Goal: Task Accomplishment & Management: Manage account settings

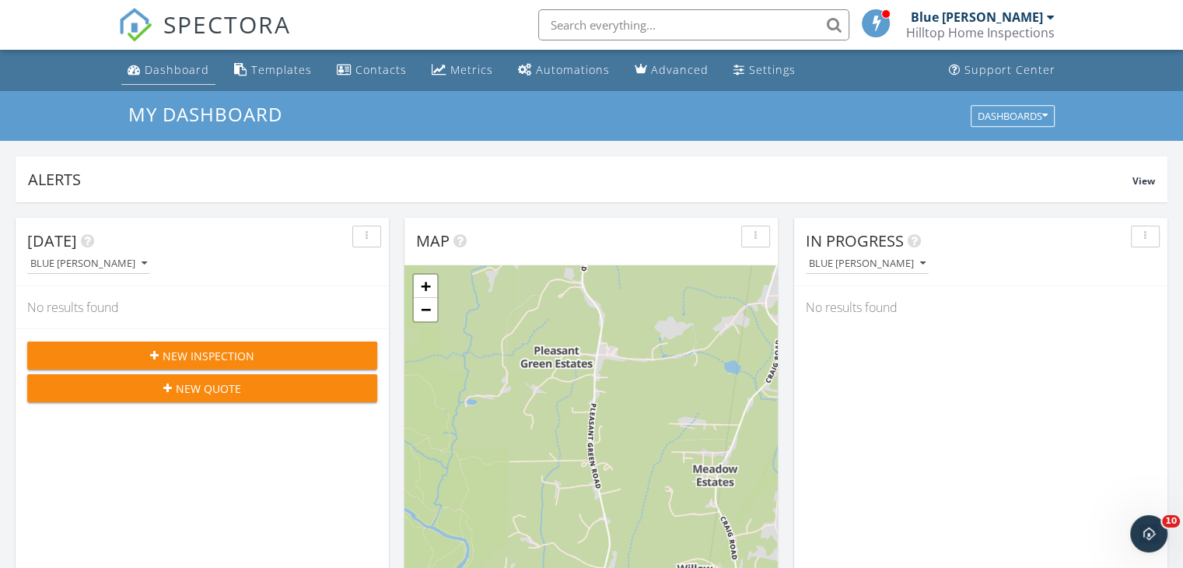
click at [180, 65] on div "Dashboard" at bounding box center [177, 69] width 65 height 15
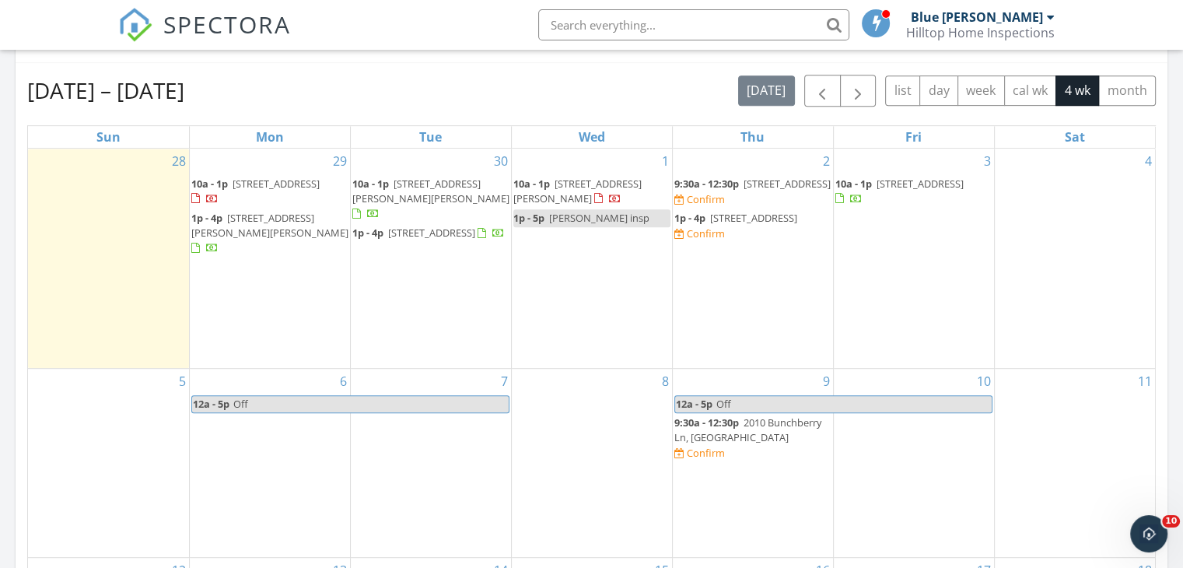
scroll to position [678, 0]
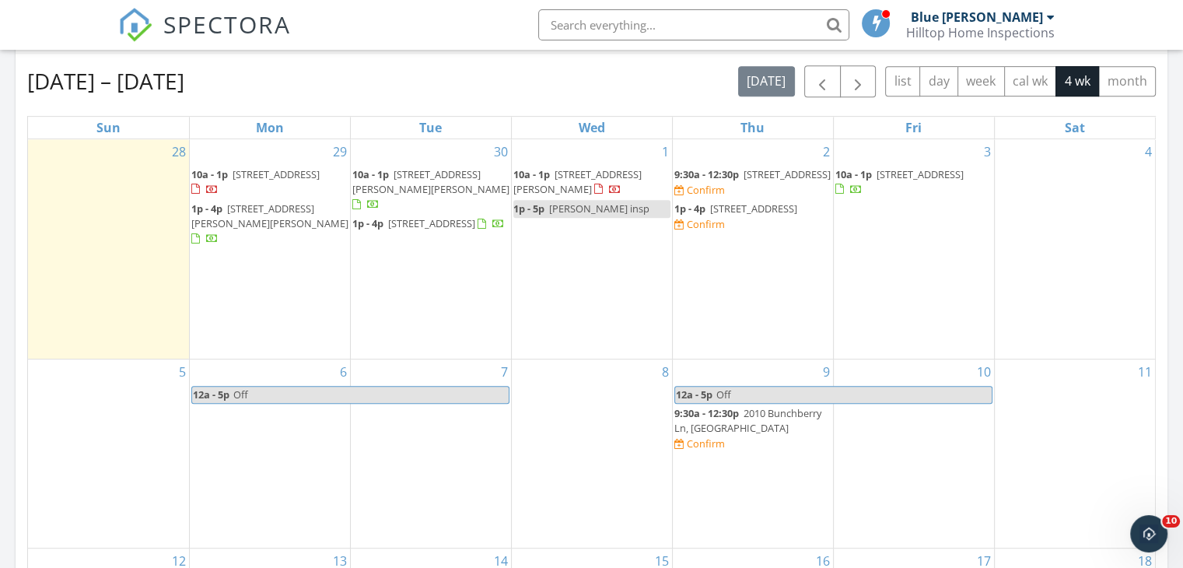
drag, startPoint x: 884, startPoint y: 198, endPoint x: 879, endPoint y: 191, distance: 8.4
click at [879, 181] on span "789 Mossy Trl, Hillsborough 27278" at bounding box center [919, 174] width 87 height 14
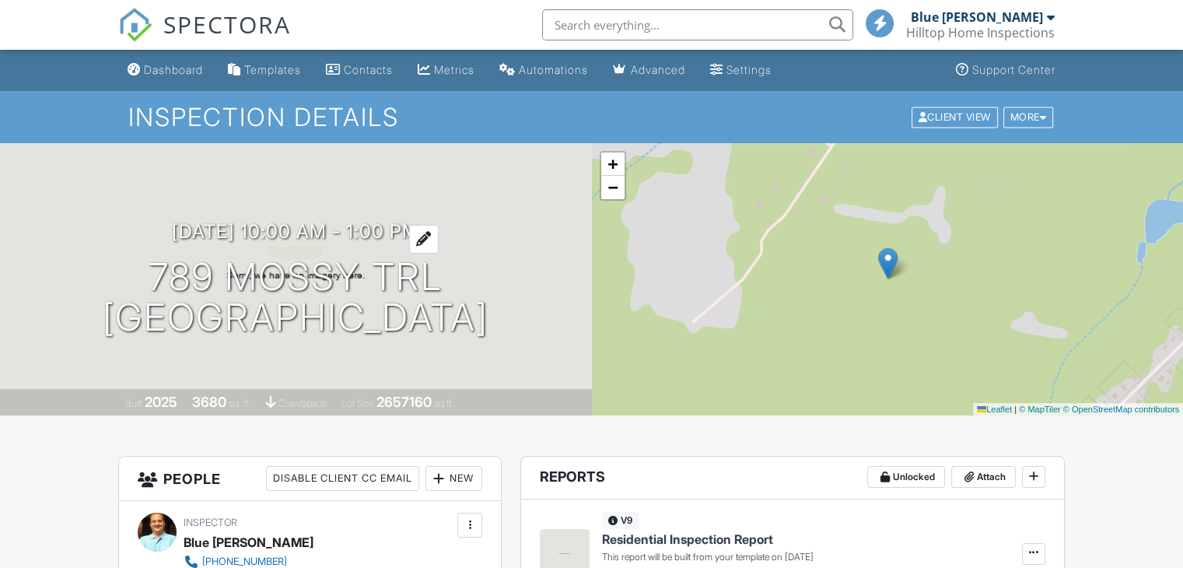
click at [436, 230] on div at bounding box center [424, 239] width 30 height 29
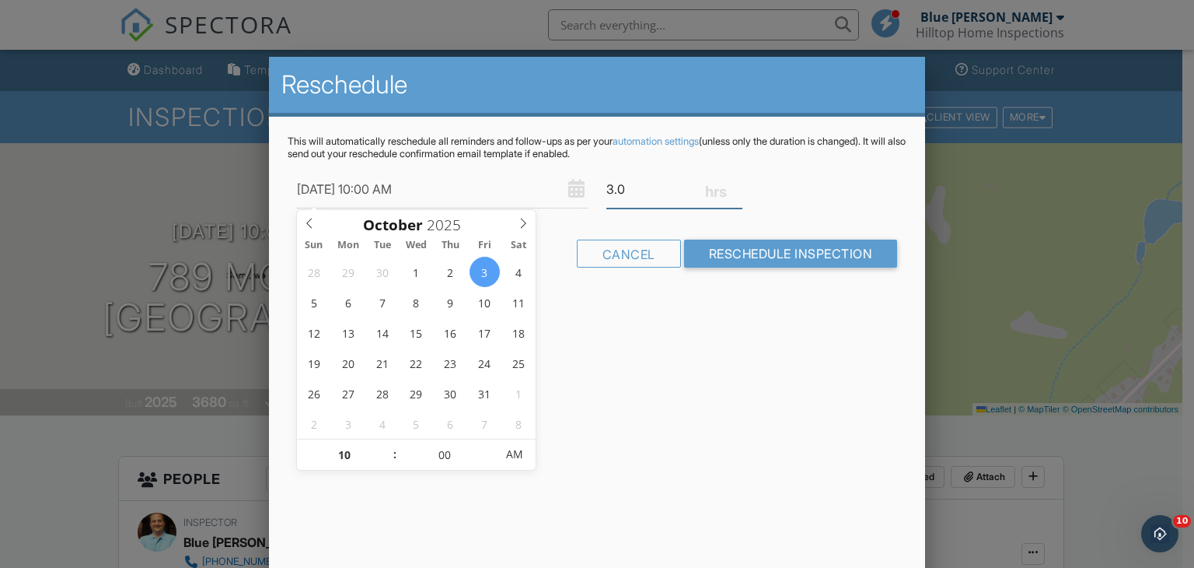
click at [613, 191] on input "3.0" at bounding box center [675, 189] width 136 height 38
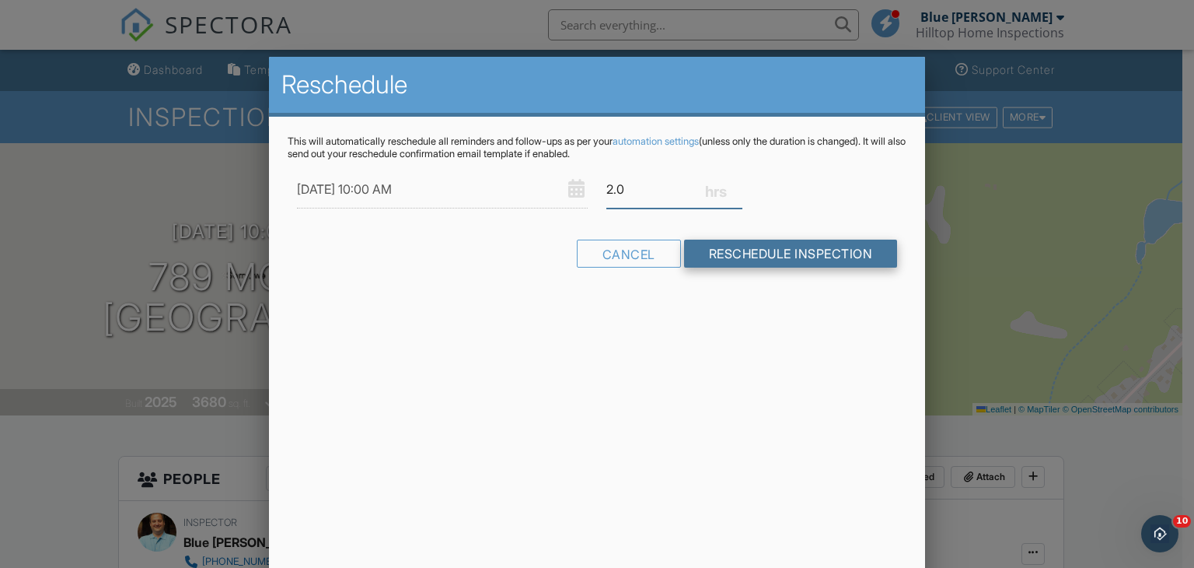
type input "2.0"
click at [771, 254] on input "Reschedule Inspection" at bounding box center [791, 253] width 214 height 28
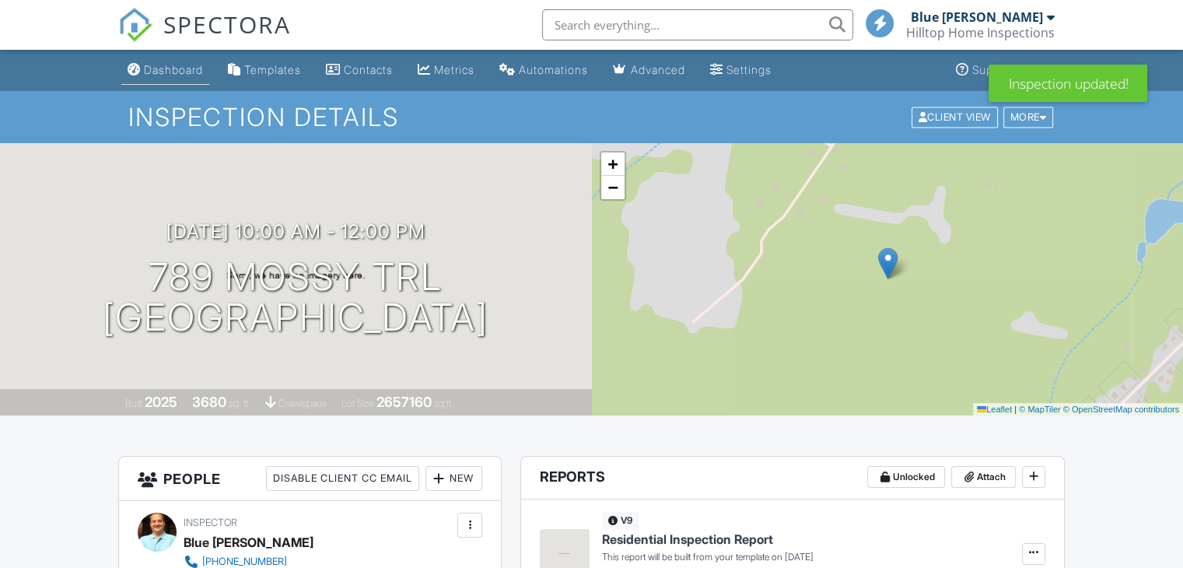
click at [184, 72] on div "Dashboard" at bounding box center [173, 69] width 59 height 13
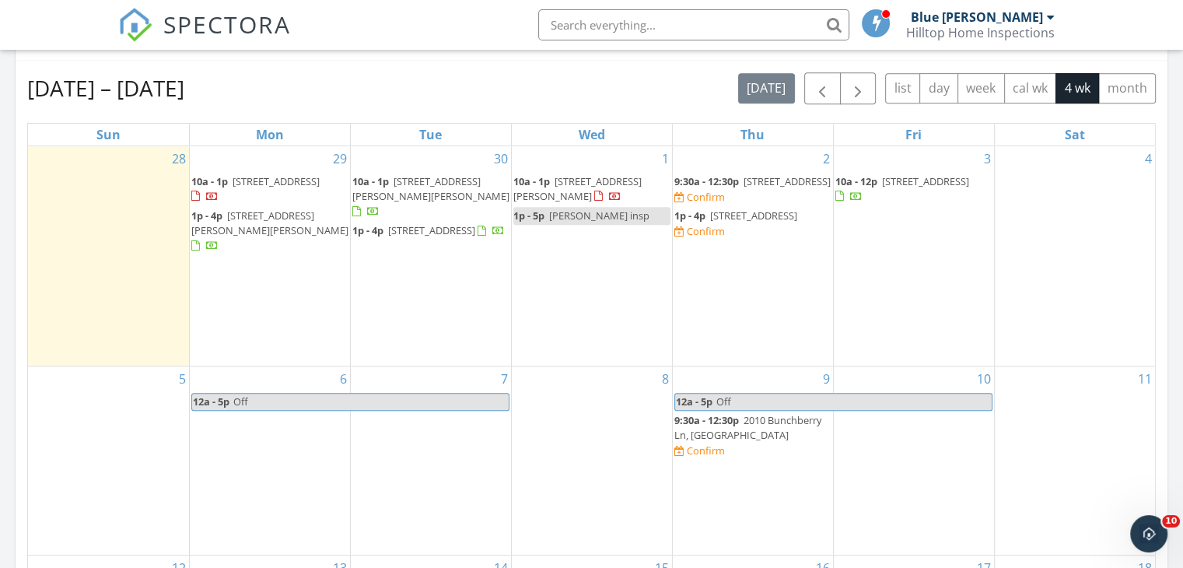
scroll to position [684, 0]
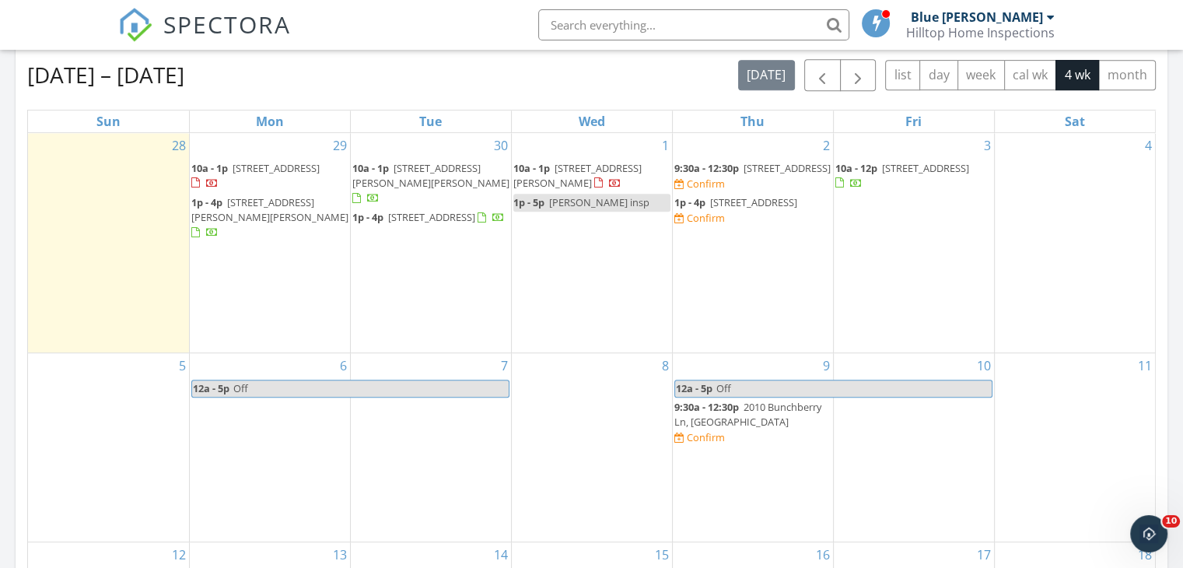
click at [572, 388] on div "8" at bounding box center [592, 447] width 160 height 188
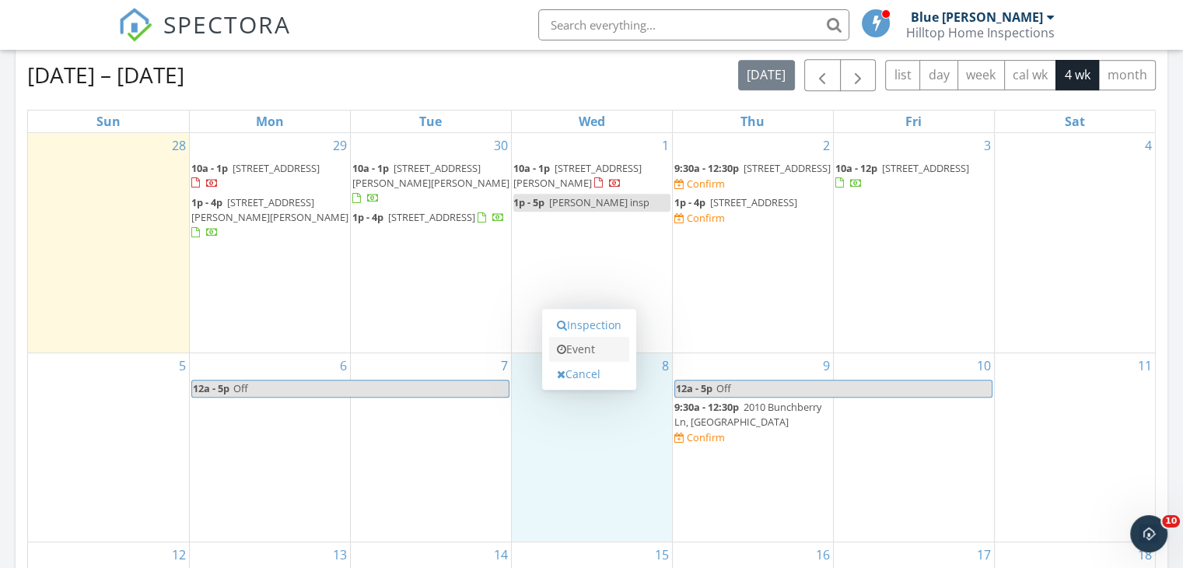
click at [585, 351] on link "Event" at bounding box center [589, 349] width 80 height 25
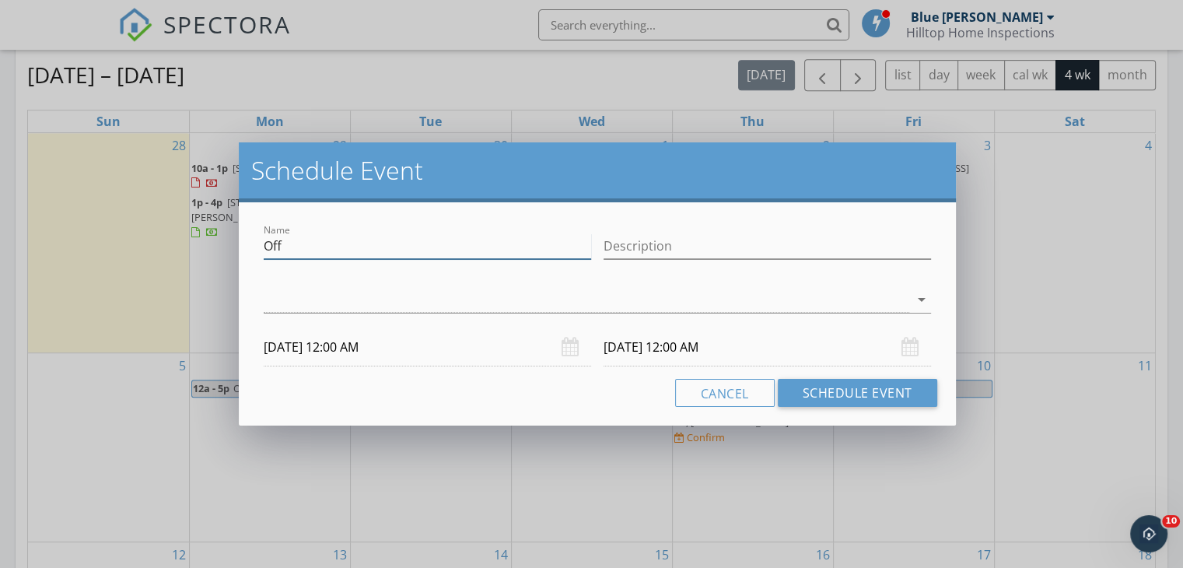
click at [331, 251] on input "Off" at bounding box center [427, 246] width 327 height 26
type input "O"
type input "[PERSON_NAME] Insp"
click at [292, 292] on div at bounding box center [586, 300] width 645 height 26
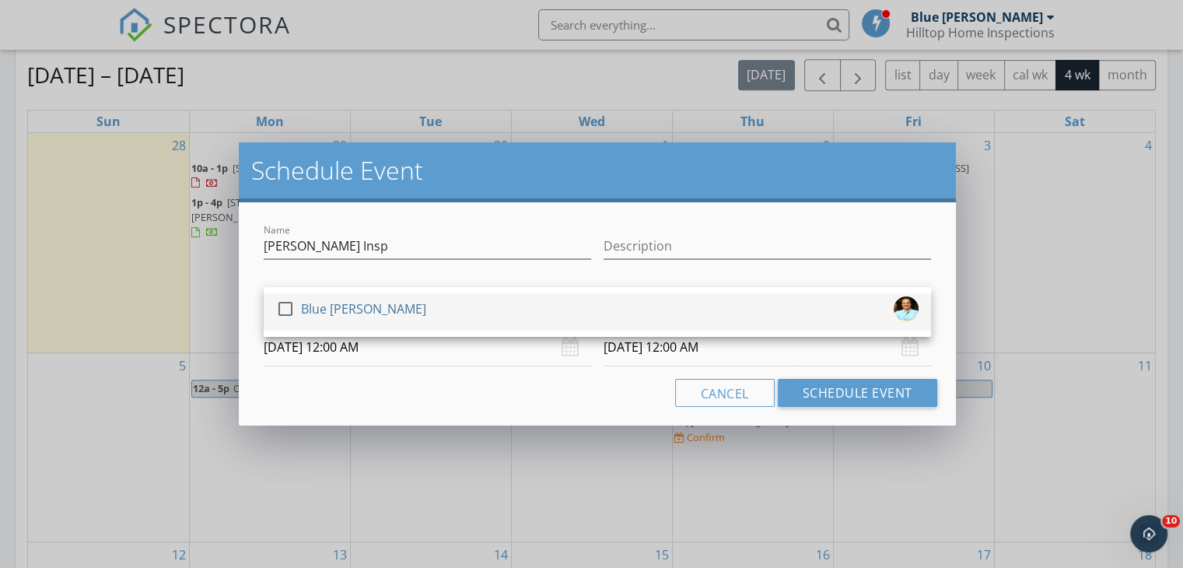
click at [281, 313] on div at bounding box center [285, 308] width 26 height 26
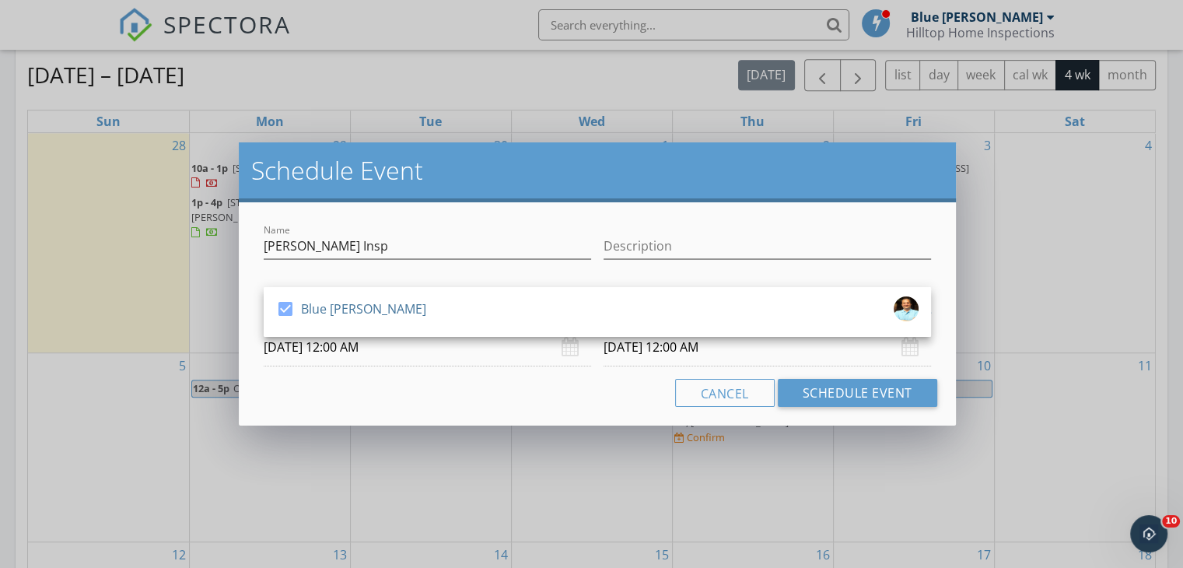
click at [638, 355] on input "10/09/2025 12:00 AM" at bounding box center [766, 347] width 327 height 38
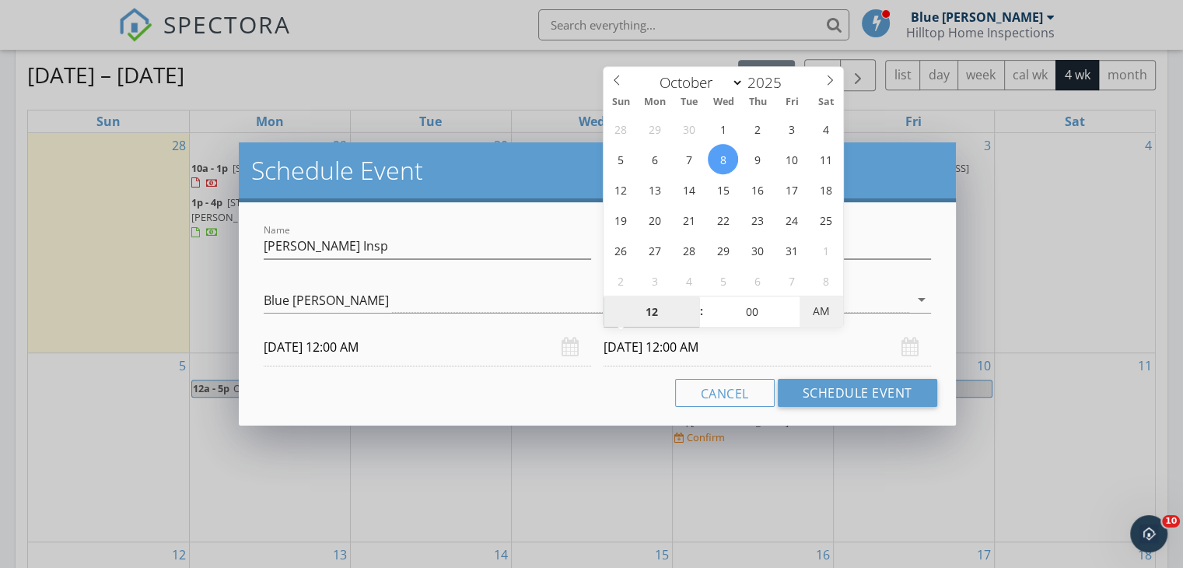
type input "10/08/2025 12:00 PM"
click at [824, 307] on span "AM" at bounding box center [820, 310] width 43 height 31
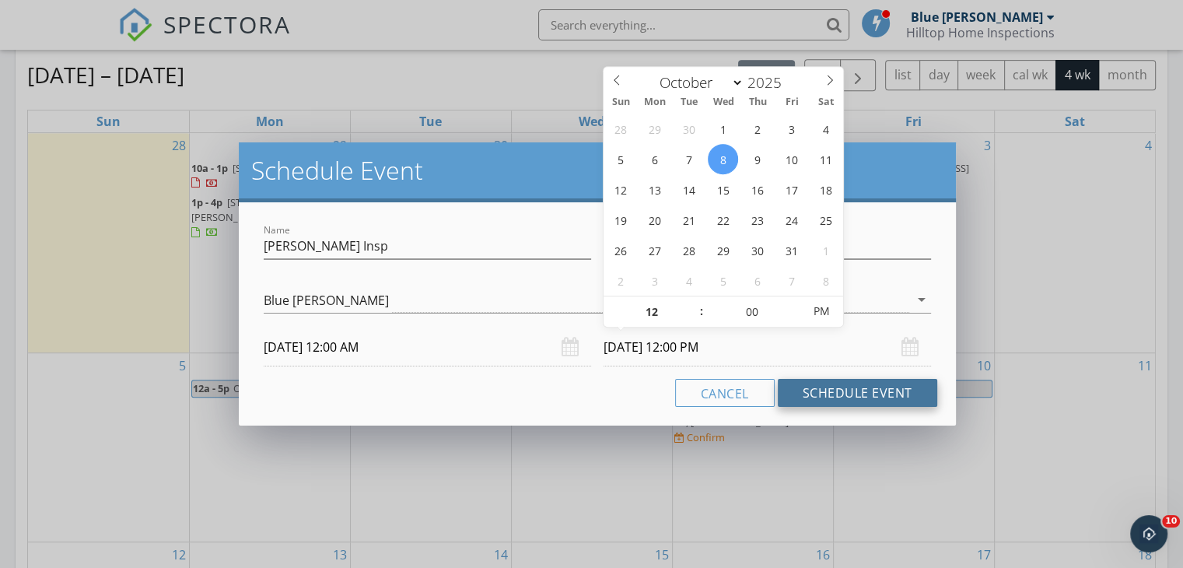
click at [827, 393] on button "Schedule Event" at bounding box center [857, 393] width 159 height 28
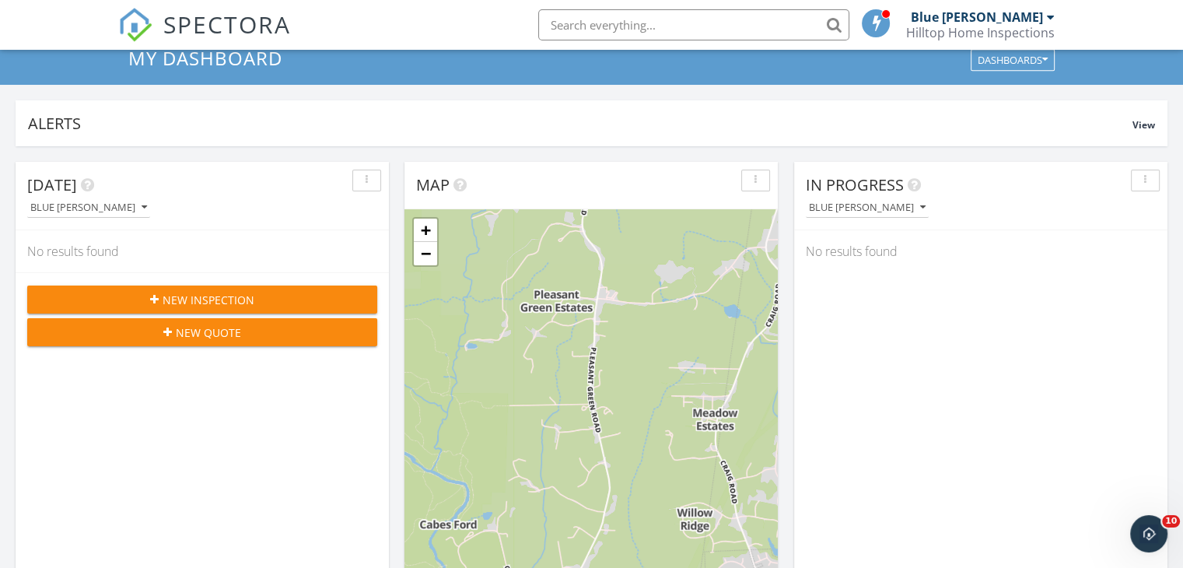
scroll to position [0, 0]
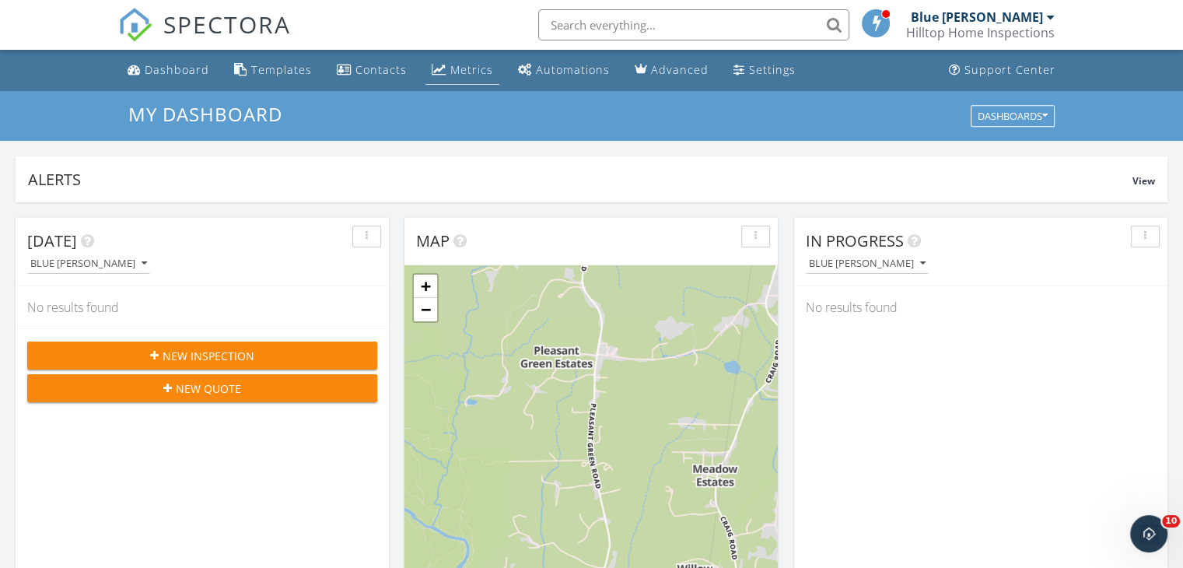
click at [463, 60] on link "Metrics" at bounding box center [462, 70] width 74 height 29
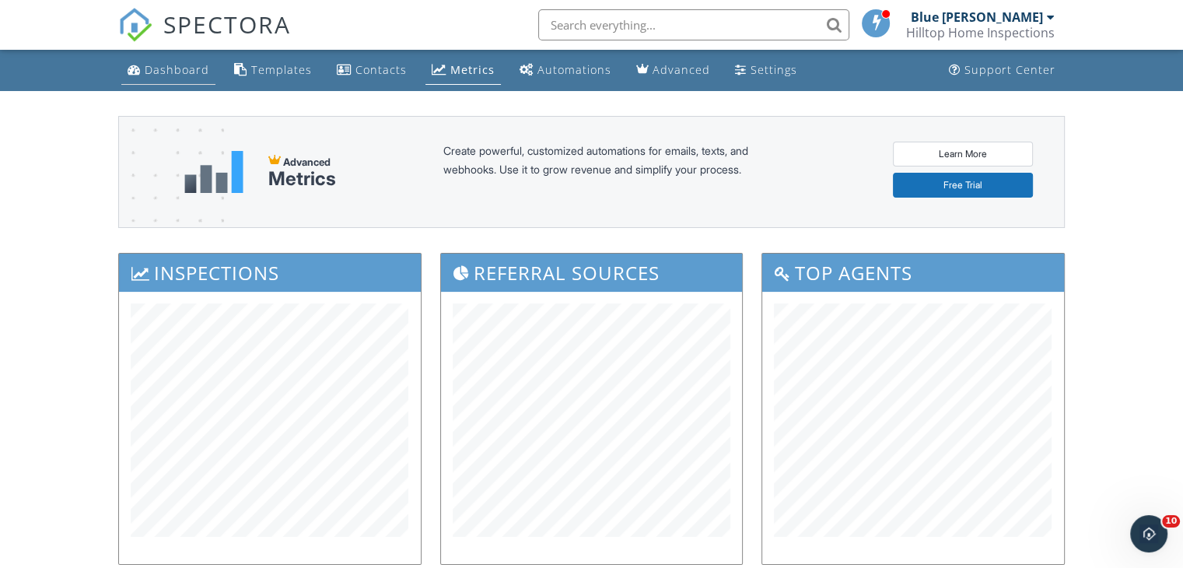
click at [168, 73] on div "Dashboard" at bounding box center [177, 69] width 65 height 15
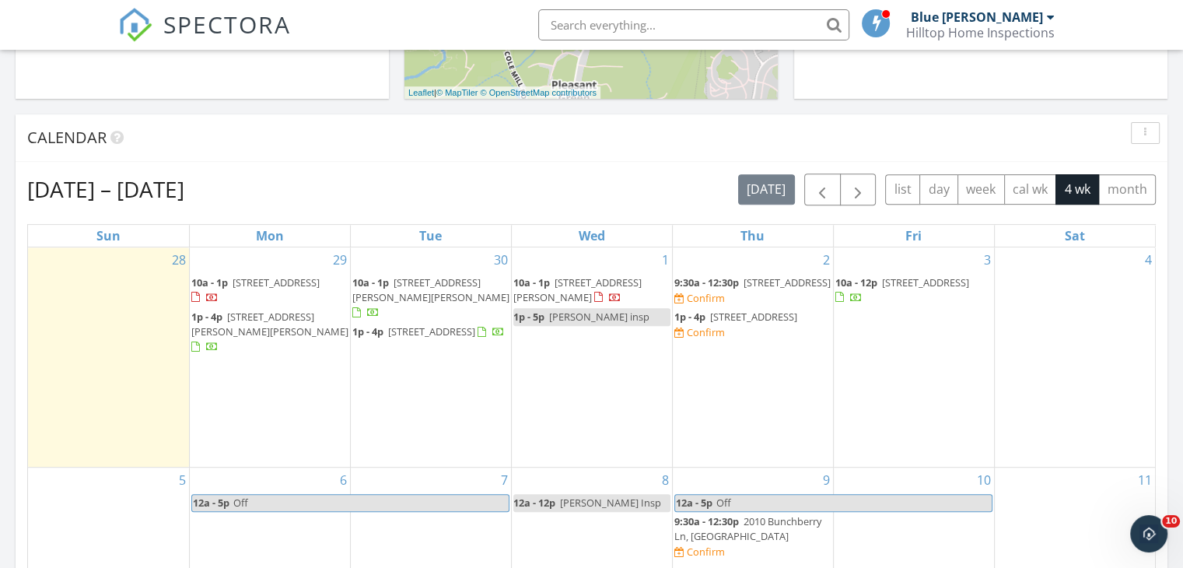
scroll to position [591, 0]
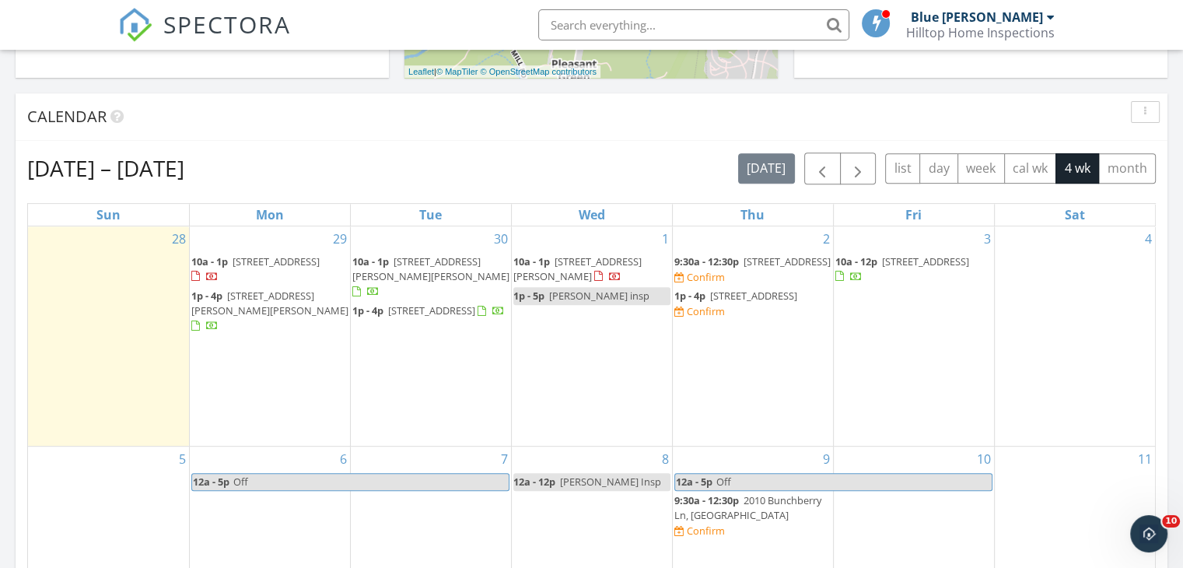
click at [242, 260] on span "[STREET_ADDRESS]" at bounding box center [275, 261] width 87 height 14
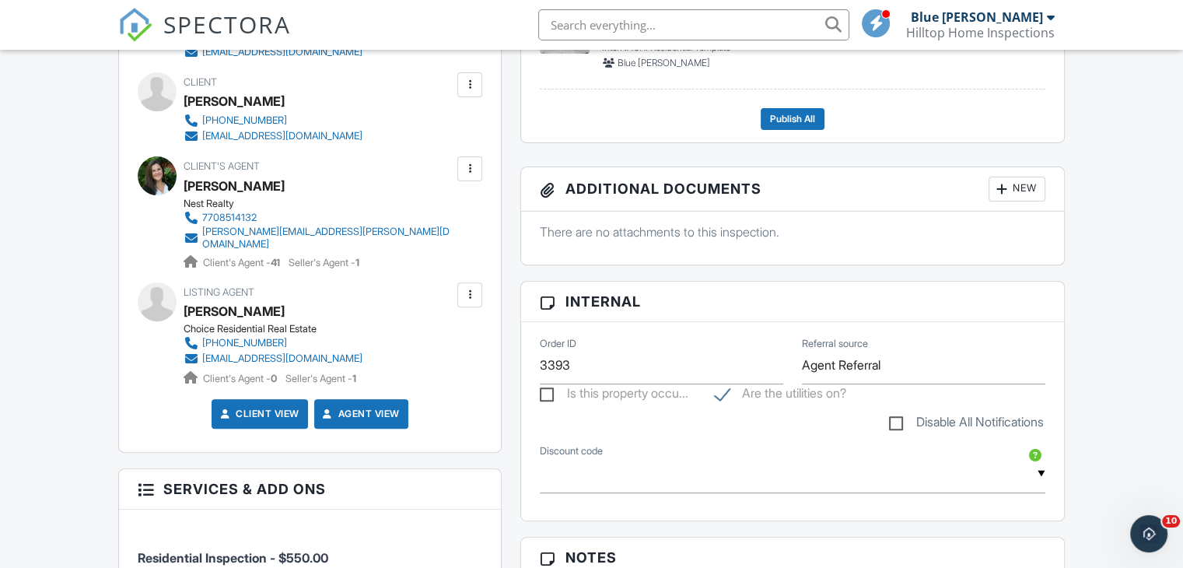
scroll to position [373, 0]
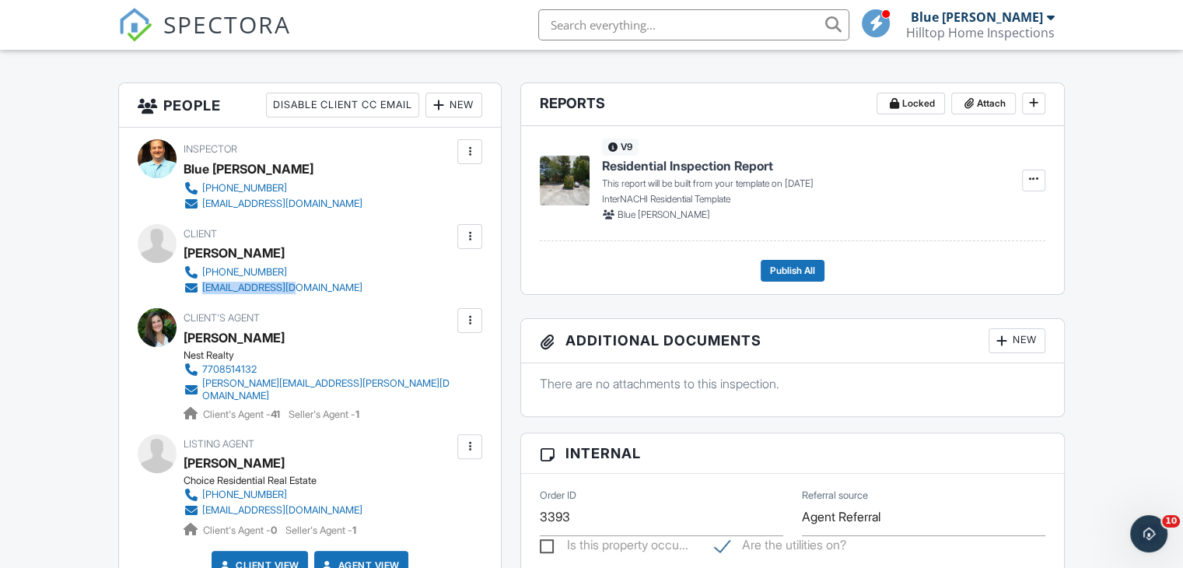
drag, startPoint x: 339, startPoint y: 286, endPoint x: 200, endPoint y: 290, distance: 139.2
click at [200, 290] on div "Client George Dimock 336-210-8122 g_dimock@uncg.edu" at bounding box center [310, 260] width 253 height 72
copy link "g_dimock@uncg.edu"
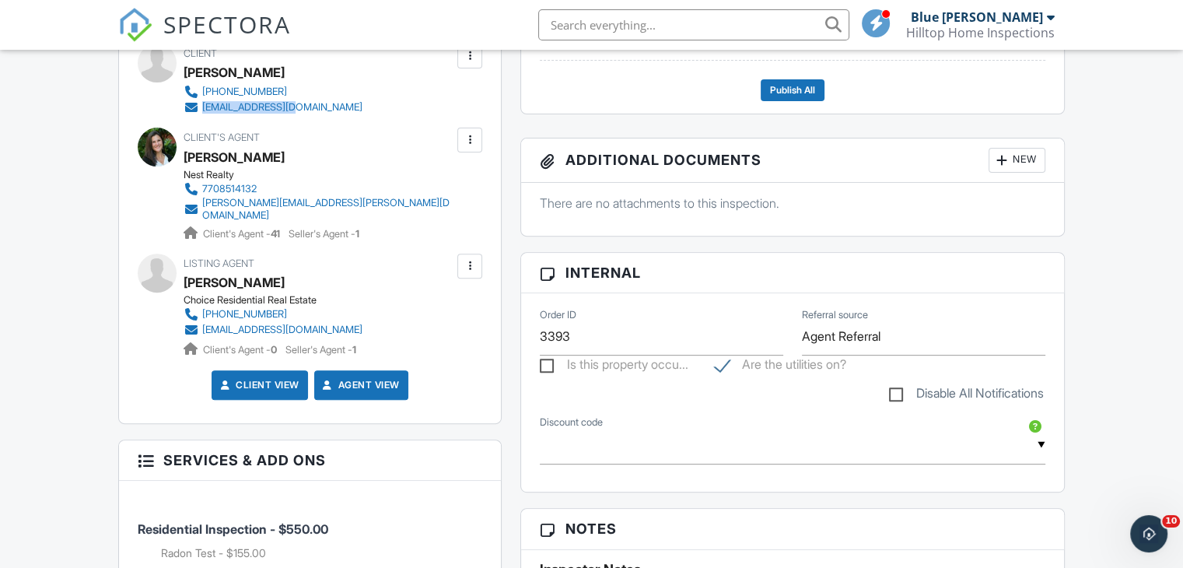
scroll to position [560, 0]
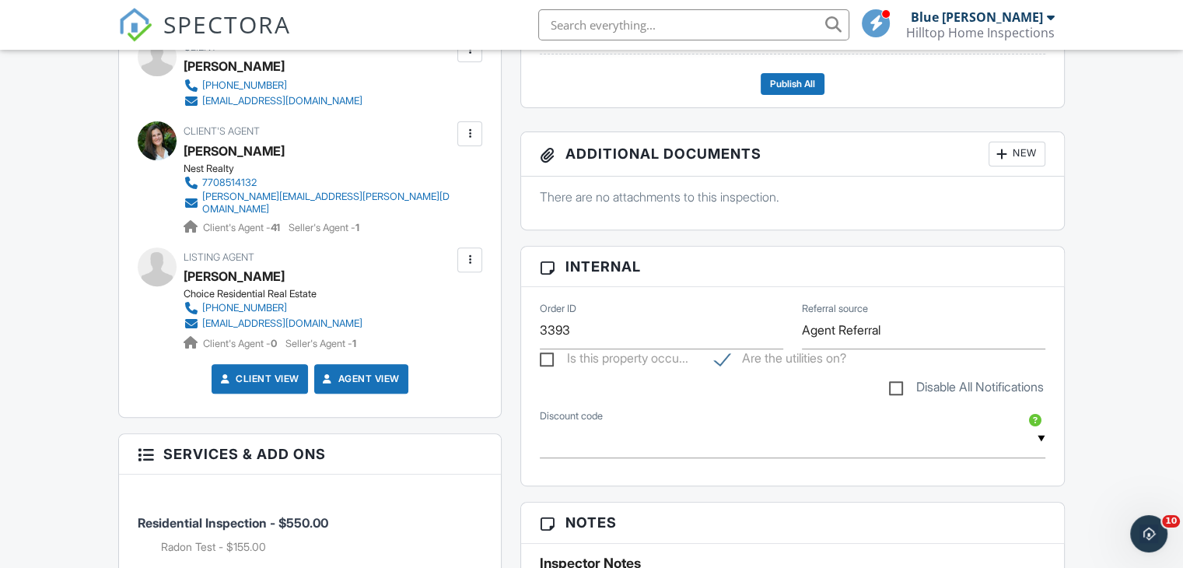
drag, startPoint x: 428, startPoint y: 201, endPoint x: 334, endPoint y: 194, distance: 95.1
click at [334, 194] on div "Client's Agent Lisa Merritt Nest Realty 7708514132 lisa.merritt@nestrealty.com …" at bounding box center [356, 178] width 344 height 114
click at [426, 194] on div "Client's Agent Lisa Merritt Nest Realty 7708514132 lisa.merritt@nestrealty.com …" at bounding box center [356, 178] width 344 height 114
drag, startPoint x: 426, startPoint y: 194, endPoint x: 205, endPoint y: 200, distance: 220.9
click at [205, 200] on div "Client's Agent Lisa Merritt Nest Realty 7708514132 lisa.merritt@nestrealty.com …" at bounding box center [356, 178] width 344 height 114
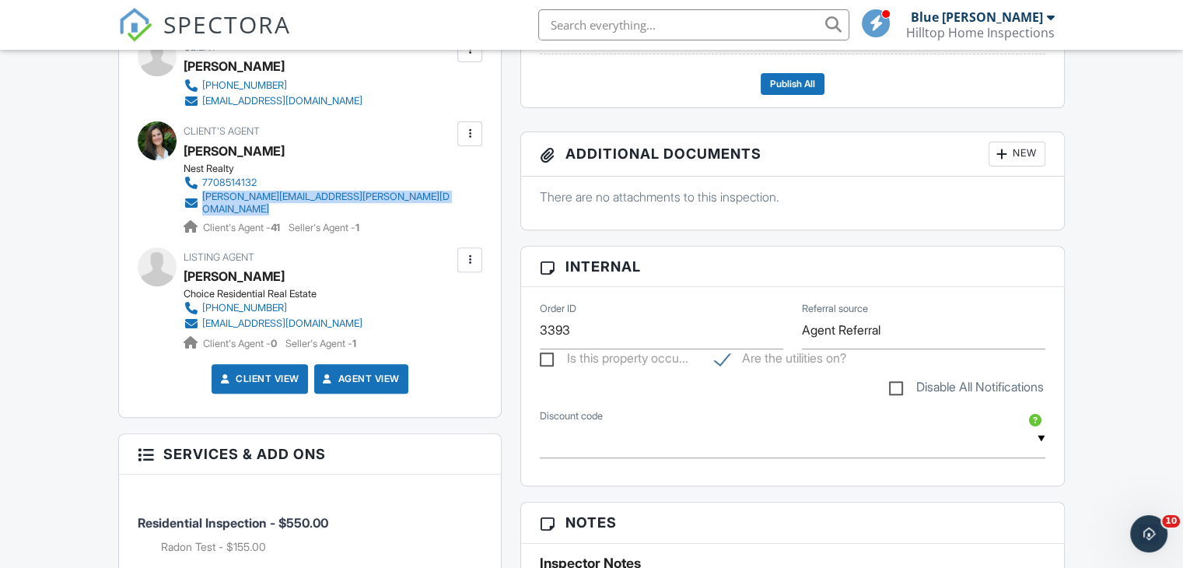
copy div "lisa.merritt@nestrealty.com"
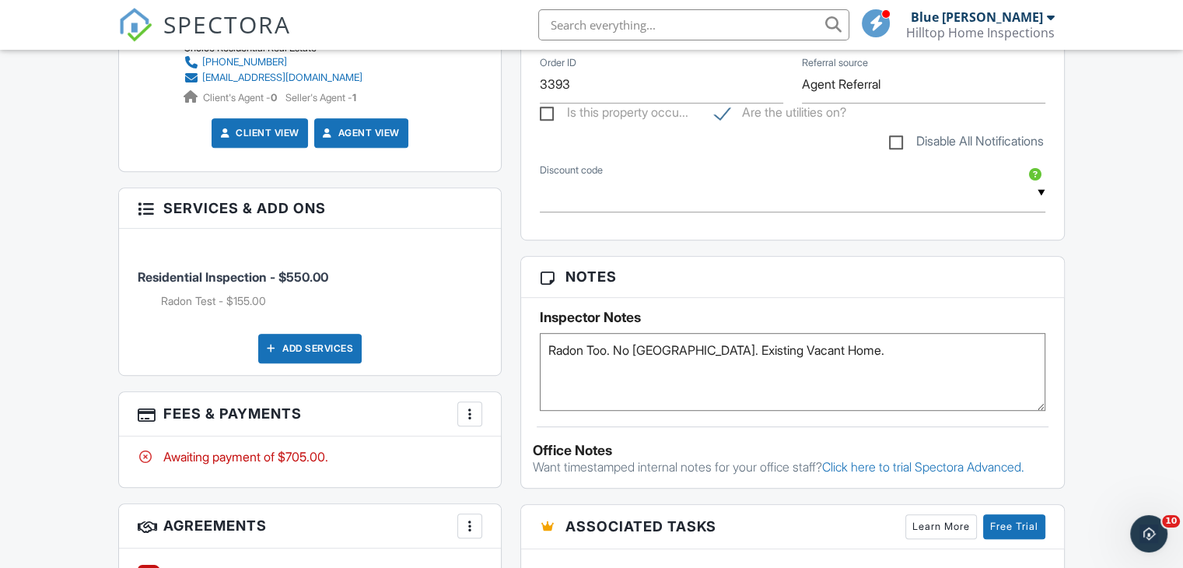
scroll to position [840, 0]
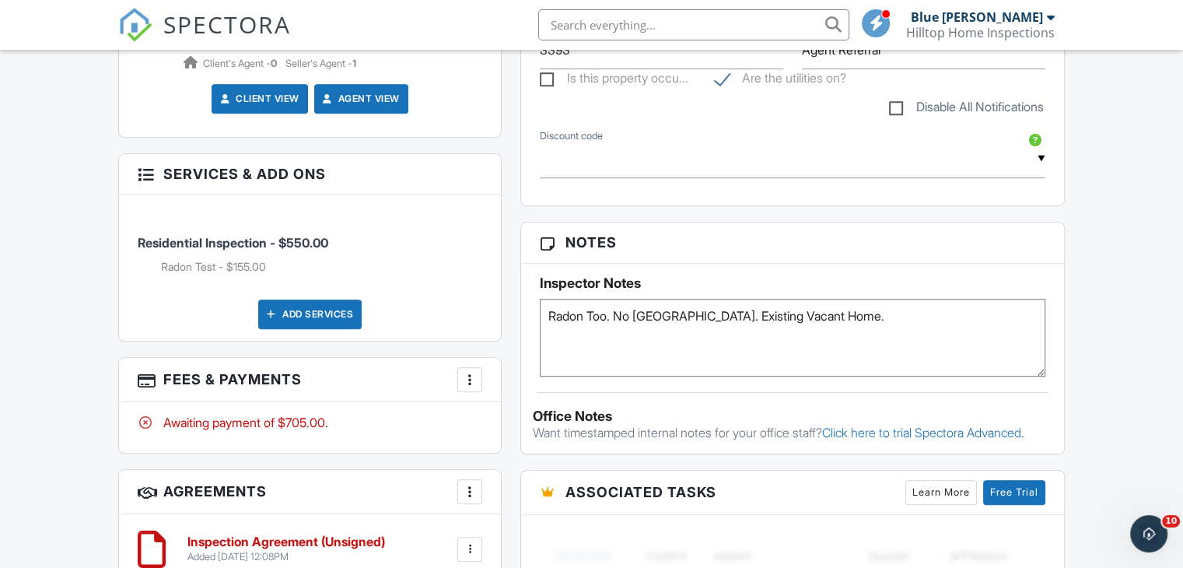
click at [589, 322] on textarea "Radon Too. No Pest. Existing Vacant Home." at bounding box center [792, 338] width 505 height 78
type textarea "Radon Sent to Wake. No Pest. Existing Vacant Home."
click at [1128, 286] on div "Dashboard Templates Contacts Metrics Automations Advanced Settings Support Cent…" at bounding box center [591, 400] width 1183 height 2380
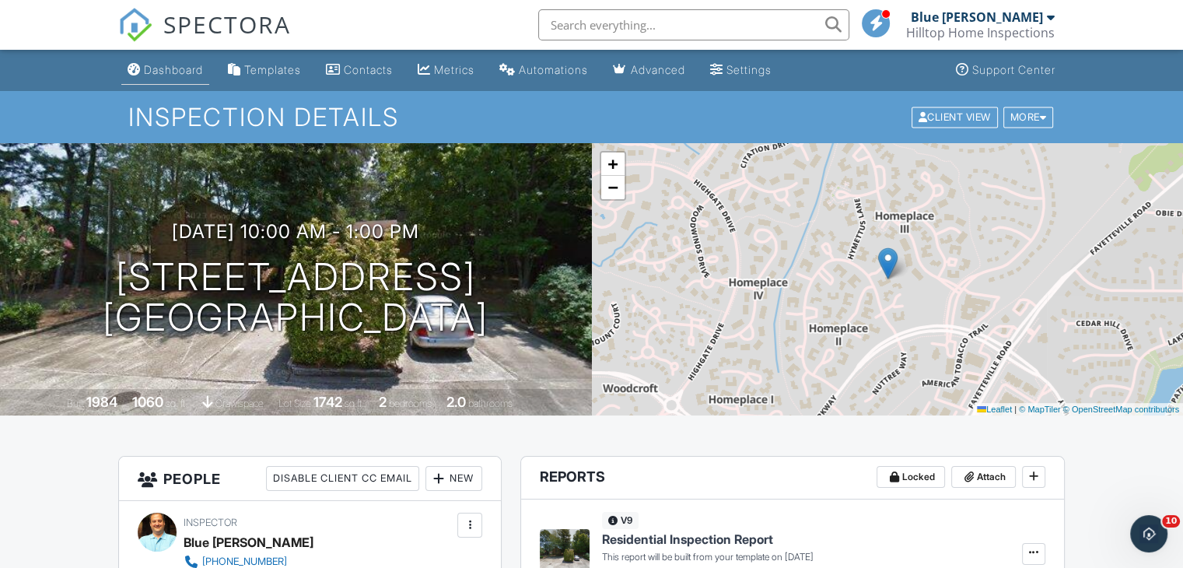
click at [193, 61] on link "Dashboard" at bounding box center [165, 70] width 88 height 29
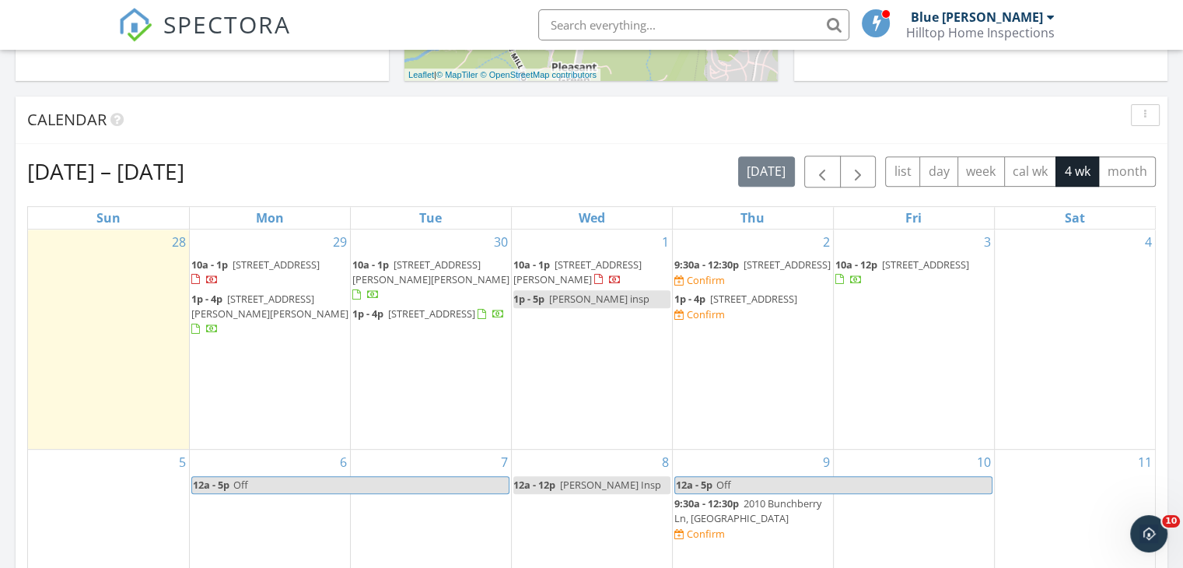
scroll to position [591, 0]
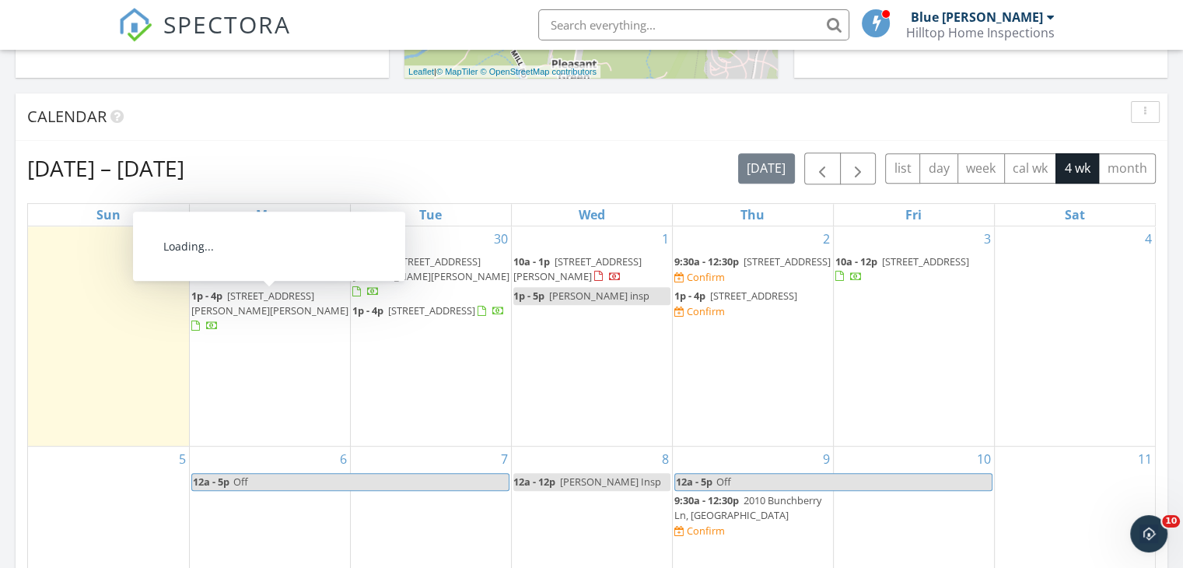
click at [291, 295] on span "907 Proctor St , Durham 27707" at bounding box center [269, 302] width 157 height 29
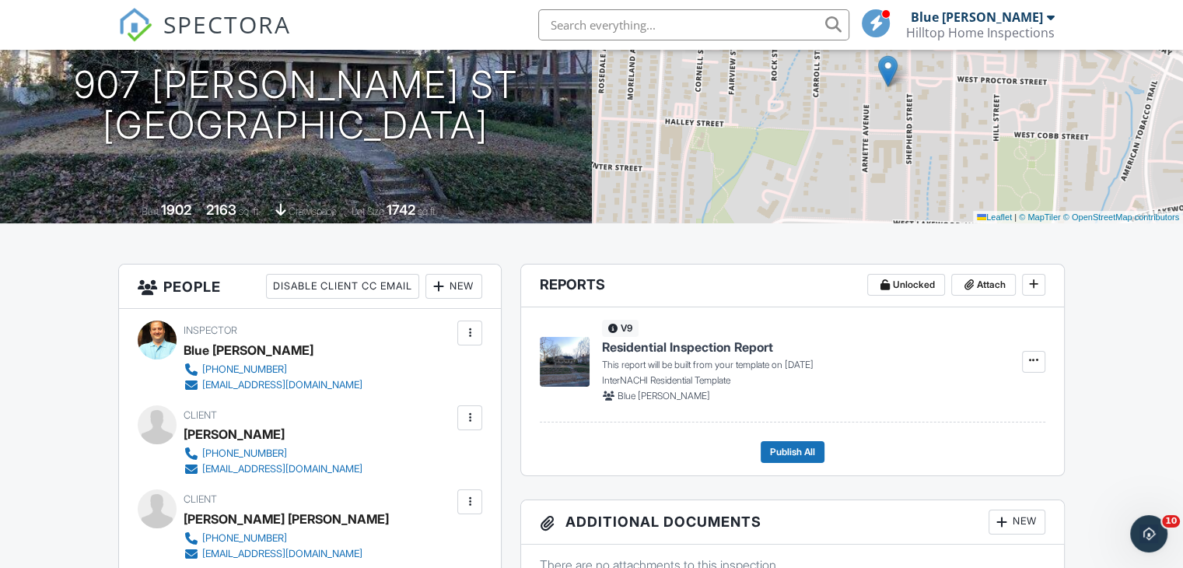
scroll to position [342, 0]
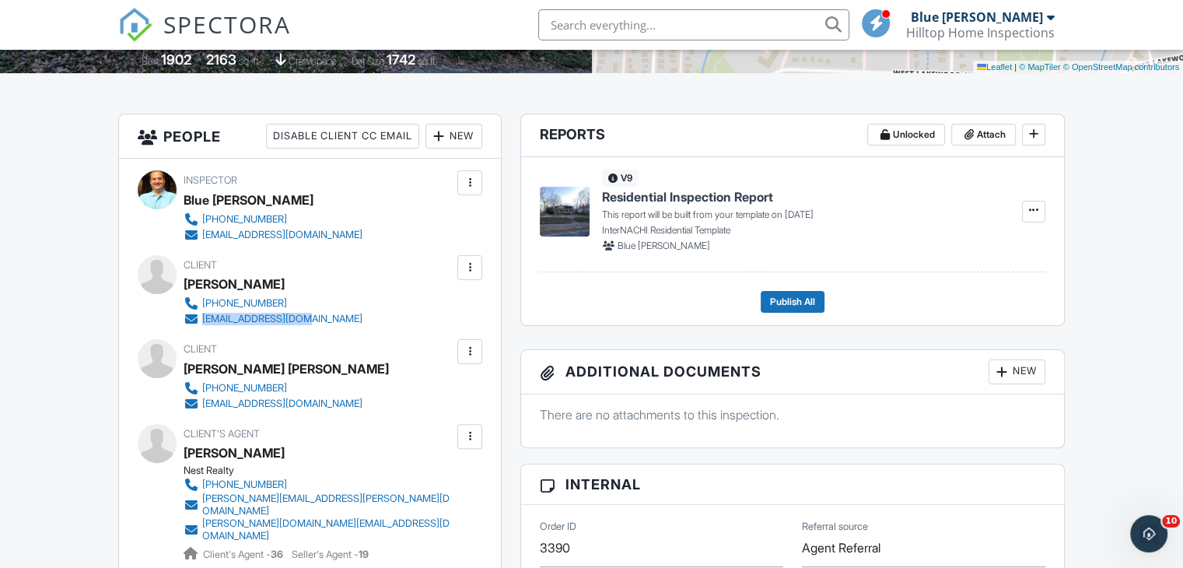
drag, startPoint x: 349, startPoint y: 320, endPoint x: 205, endPoint y: 322, distance: 144.6
click at [205, 322] on div "Client Bill Bobbitt 214-534-0787 wmbobbitt@gmail.com" at bounding box center [310, 291] width 253 height 72
copy div "wmbobbitt@gmail.com"
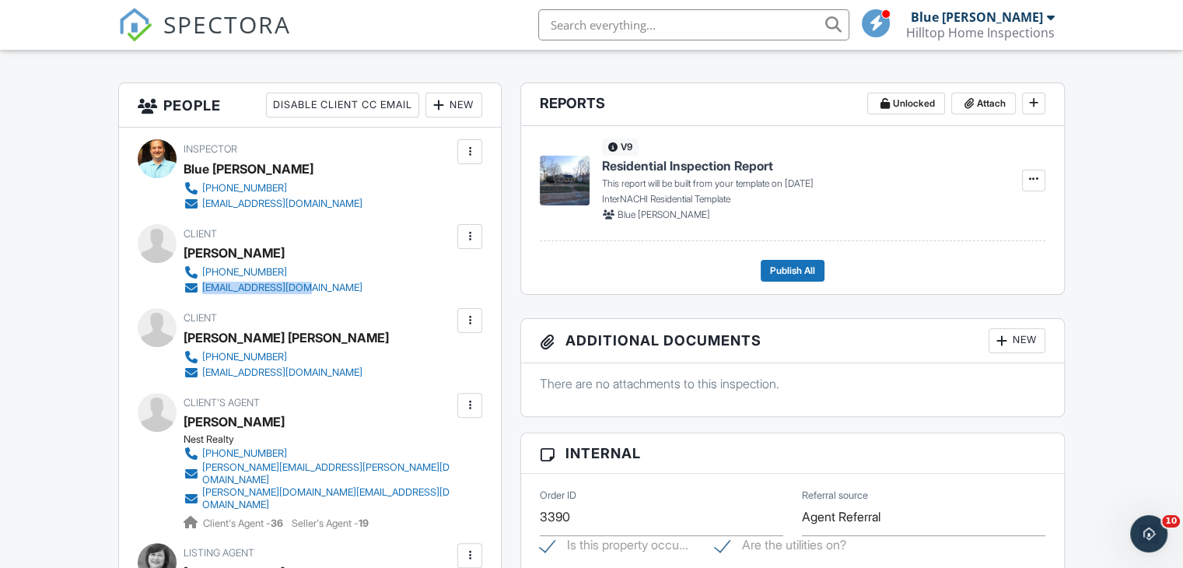
scroll to position [498, 0]
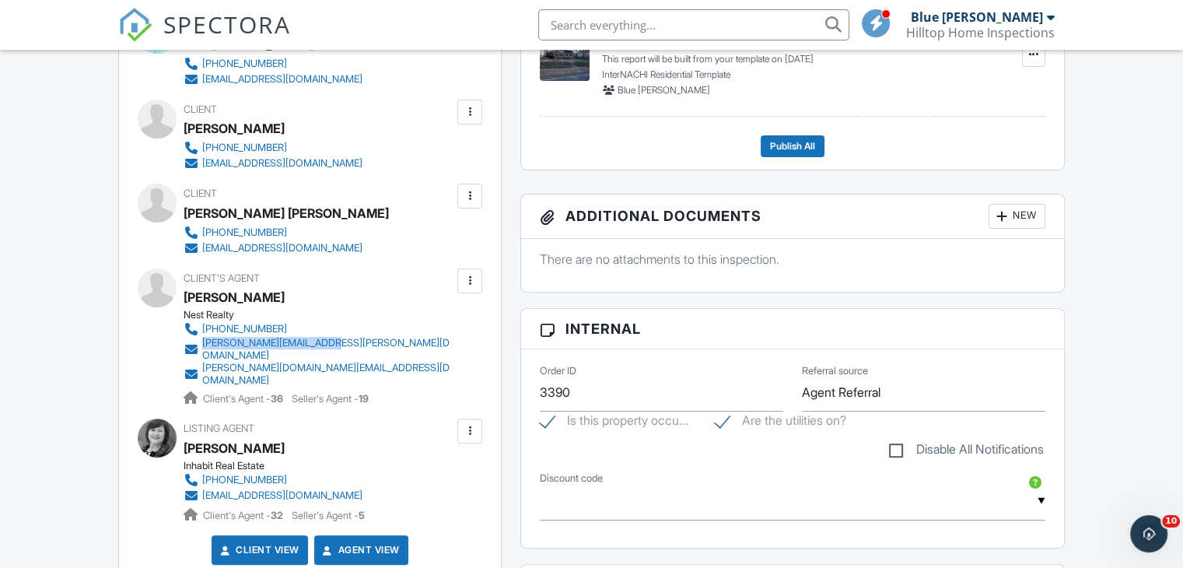
drag, startPoint x: 415, startPoint y: 343, endPoint x: 201, endPoint y: 343, distance: 214.6
click at [201, 343] on div "Client's Agent Sam Poole Nest Realty 919-724-0424 sam.poole@nestrealty.com jani…" at bounding box center [356, 337] width 344 height 138
copy div "sam.poole@nestrealty.com"
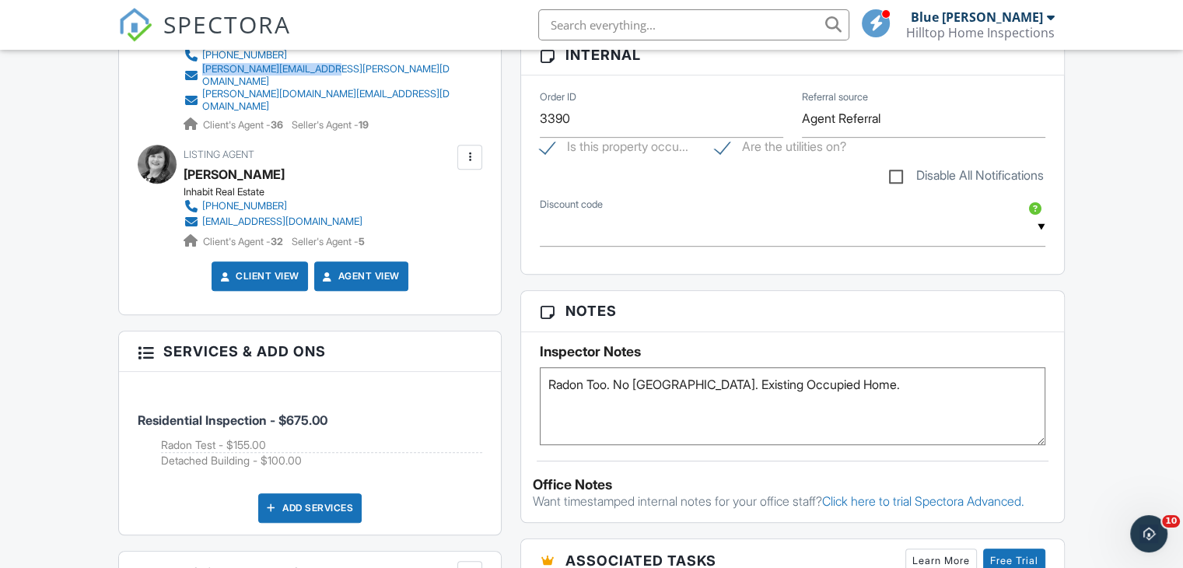
scroll to position [809, 0]
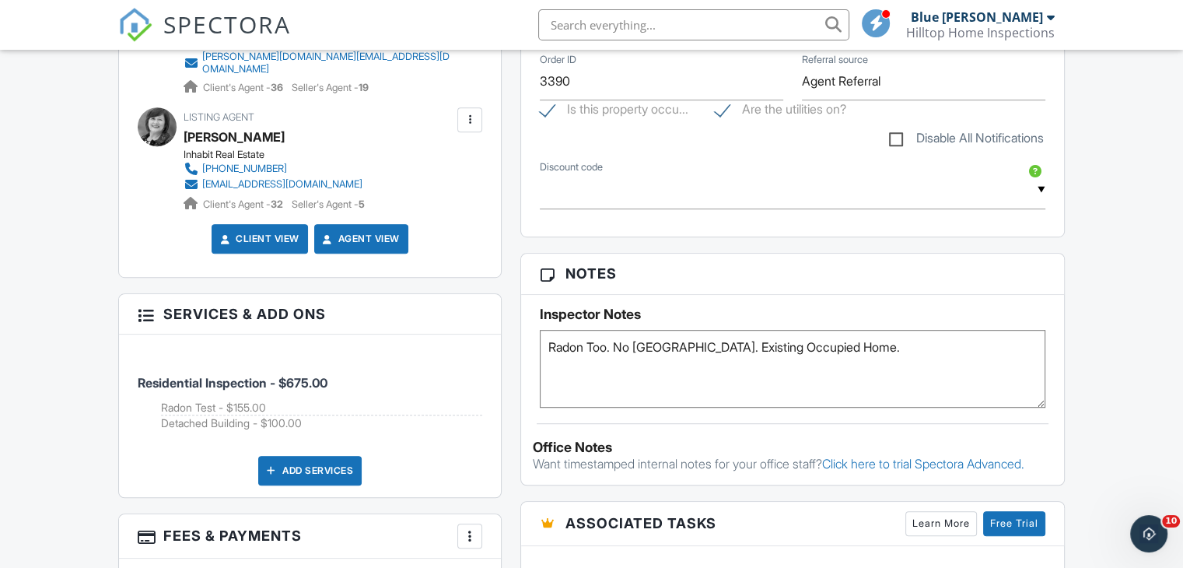
click at [592, 349] on textarea "Radon Too. No Pest. Existing Occupied Home." at bounding box center [792, 369] width 505 height 78
click at [588, 351] on textarea "Radon Too. No Pest. Existing Occupied Home." at bounding box center [792, 369] width 505 height 78
type textarea "Radon Request Sent to Wake. No Pest. Existing Occupied Home."
click at [1112, 279] on div "Dashboard Templates Contacts Metrics Automations Advanced Settings Support Cent…" at bounding box center [591, 563] width 1183 height 2645
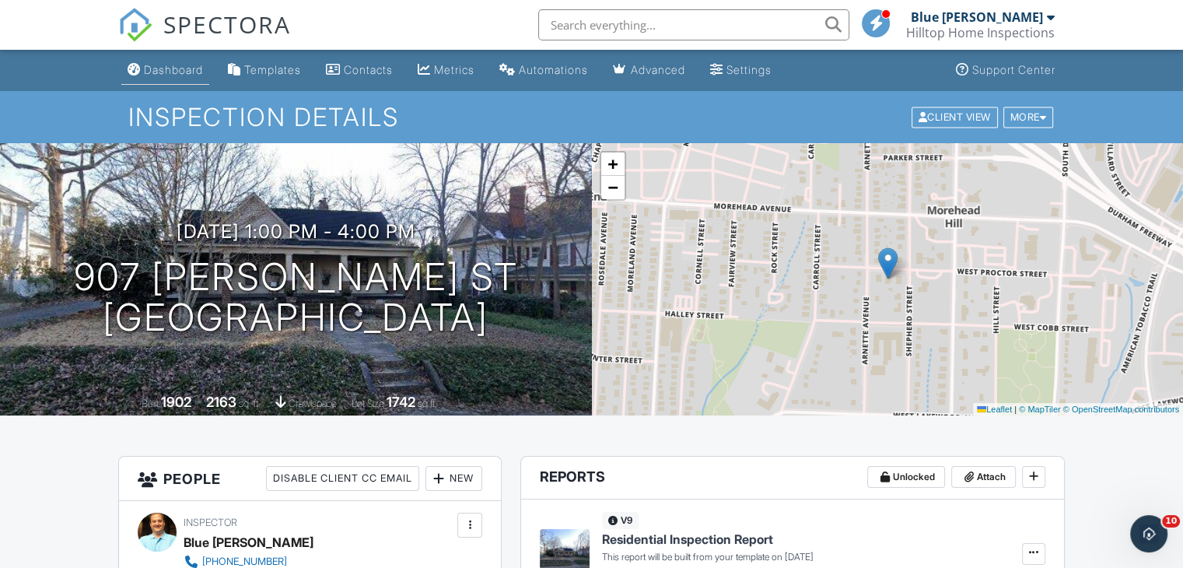
click at [181, 69] on div "Dashboard" at bounding box center [173, 69] width 59 height 13
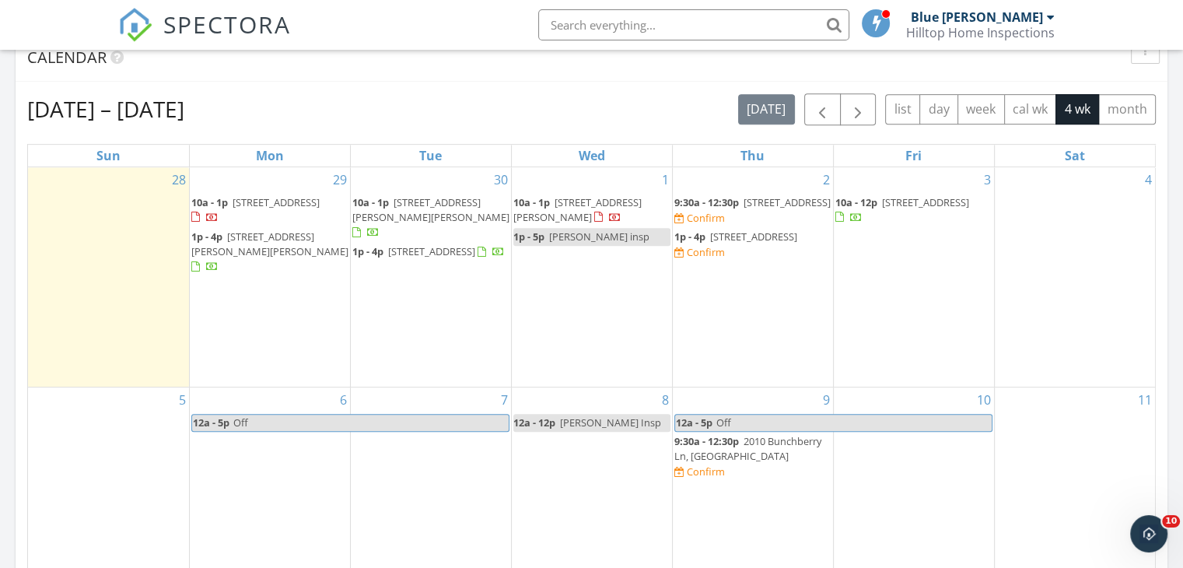
scroll to position [653, 0]
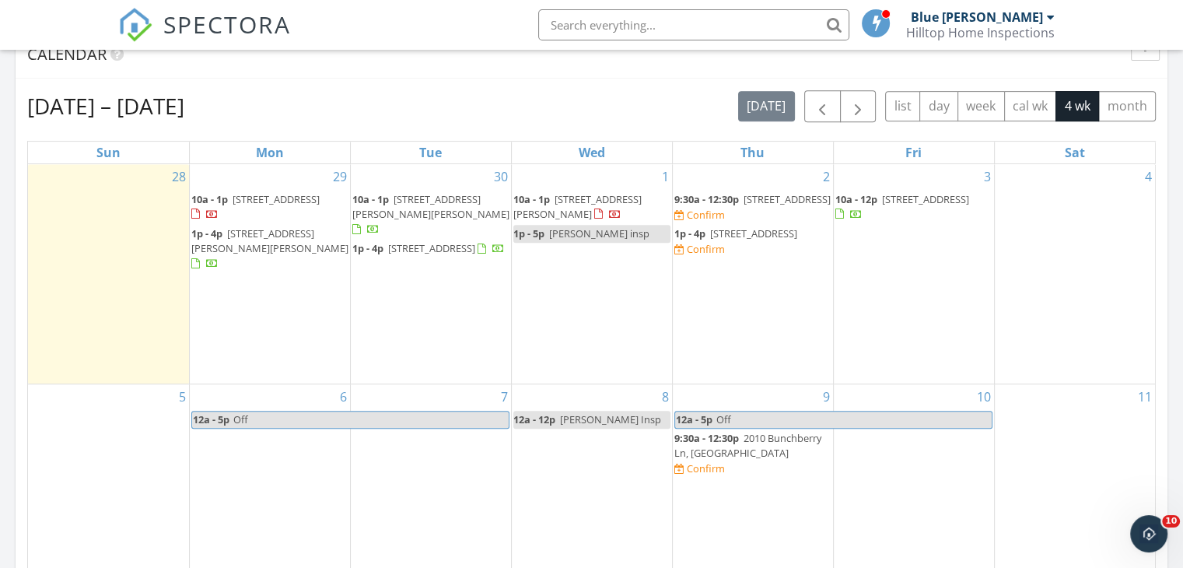
click at [743, 206] on span "817 Bent Creek Rd, Bahama 27503" at bounding box center [786, 199] width 87 height 14
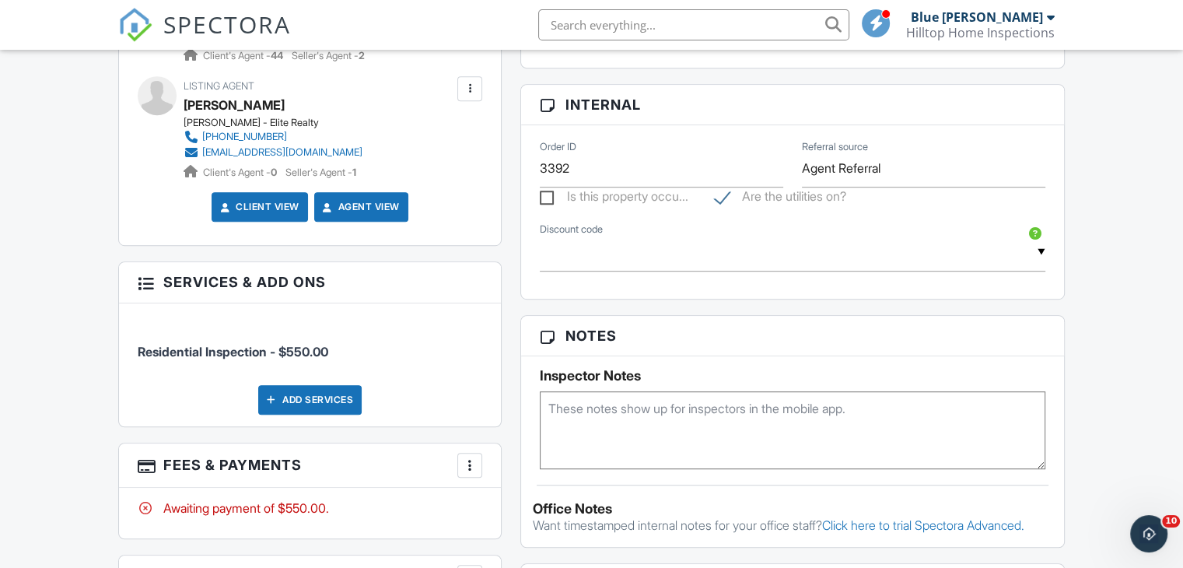
scroll to position [964, 0]
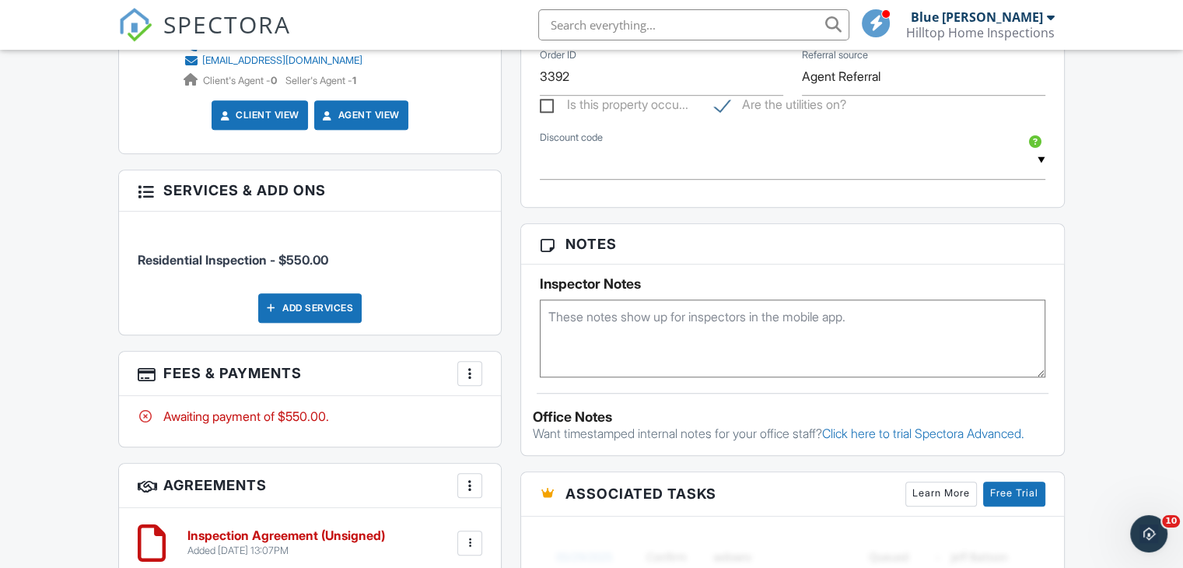
click at [568, 329] on textarea at bounding box center [792, 338] width 505 height 78
type textarea "No Radon. No [GEOGRAPHIC_DATA]."
click at [1120, 309] on div "Dashboard Templates Contacts Metrics Automations Advanced Settings Support Cent…" at bounding box center [591, 109] width 1183 height 2046
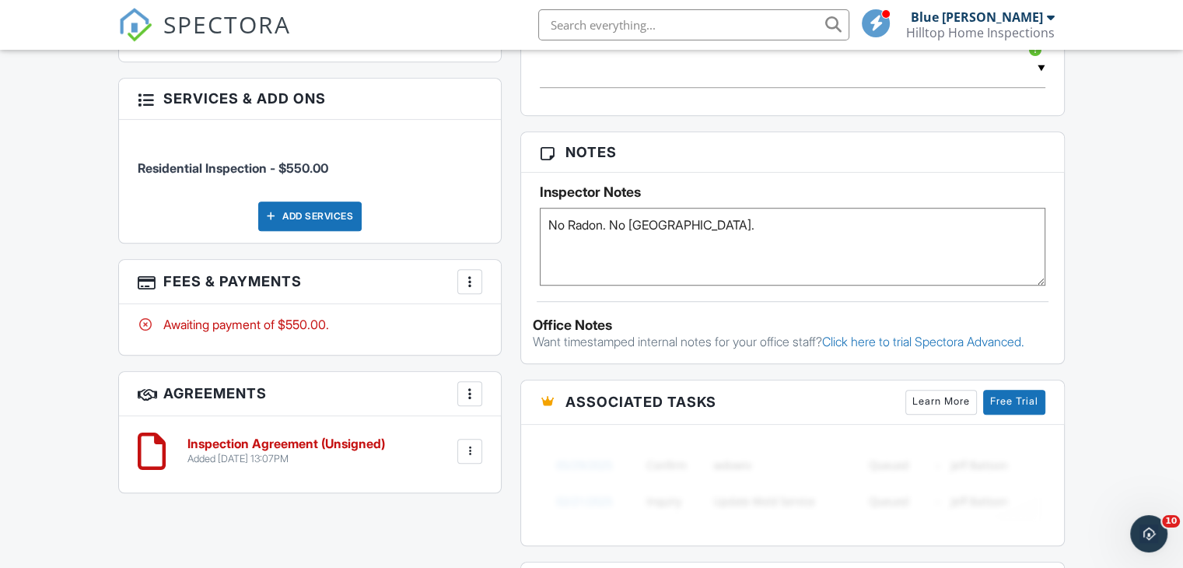
scroll to position [1081, 0]
